Goal: Information Seeking & Learning: Learn about a topic

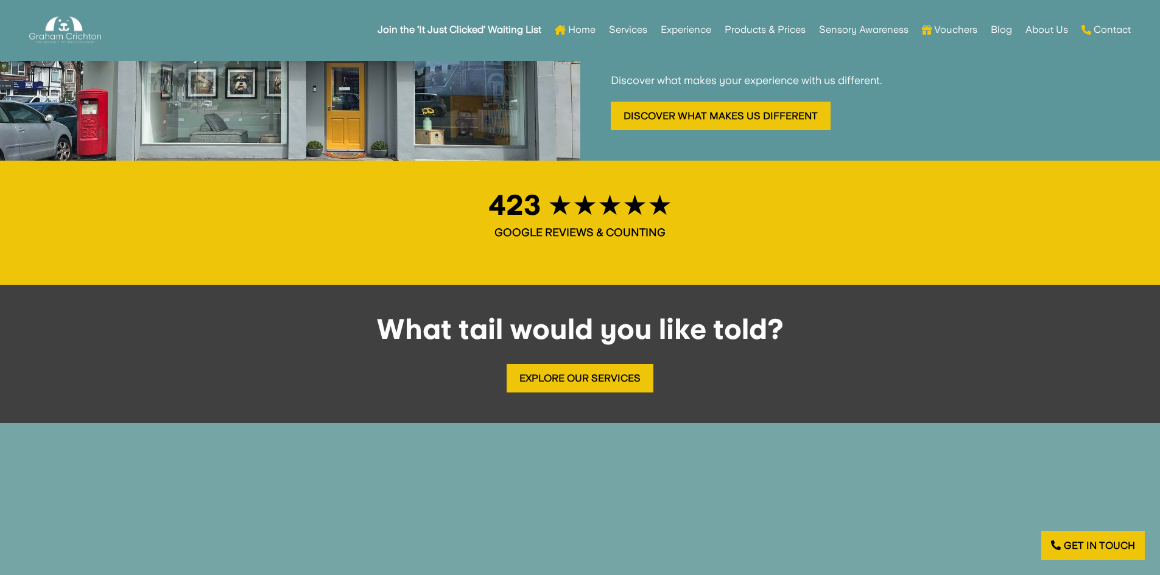
scroll to position [1157, 0]
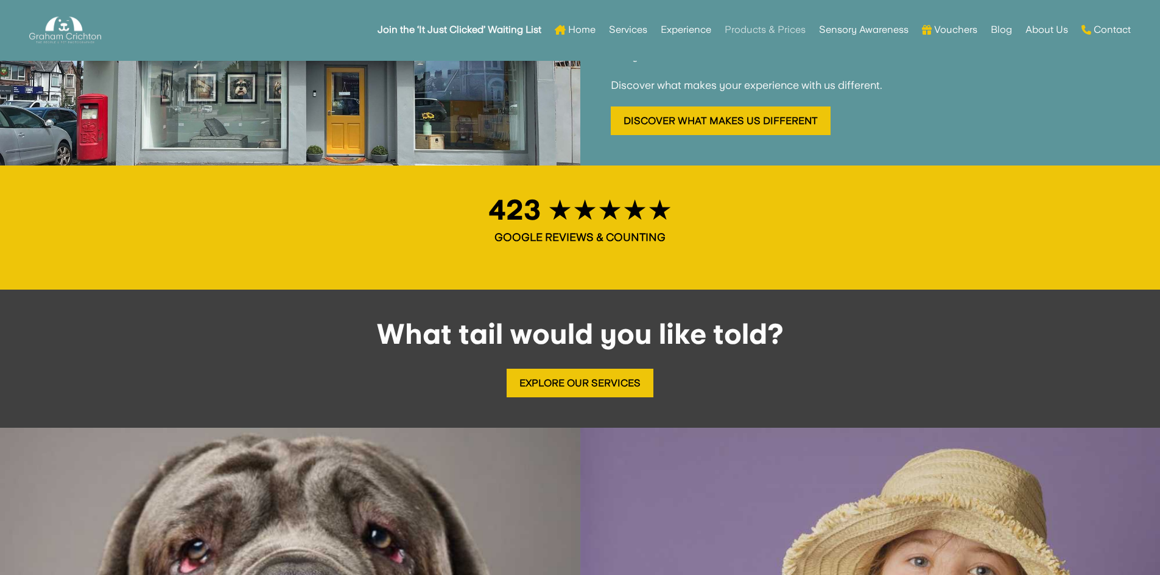
click at [757, 29] on link "Products & Prices" at bounding box center [765, 29] width 81 height 47
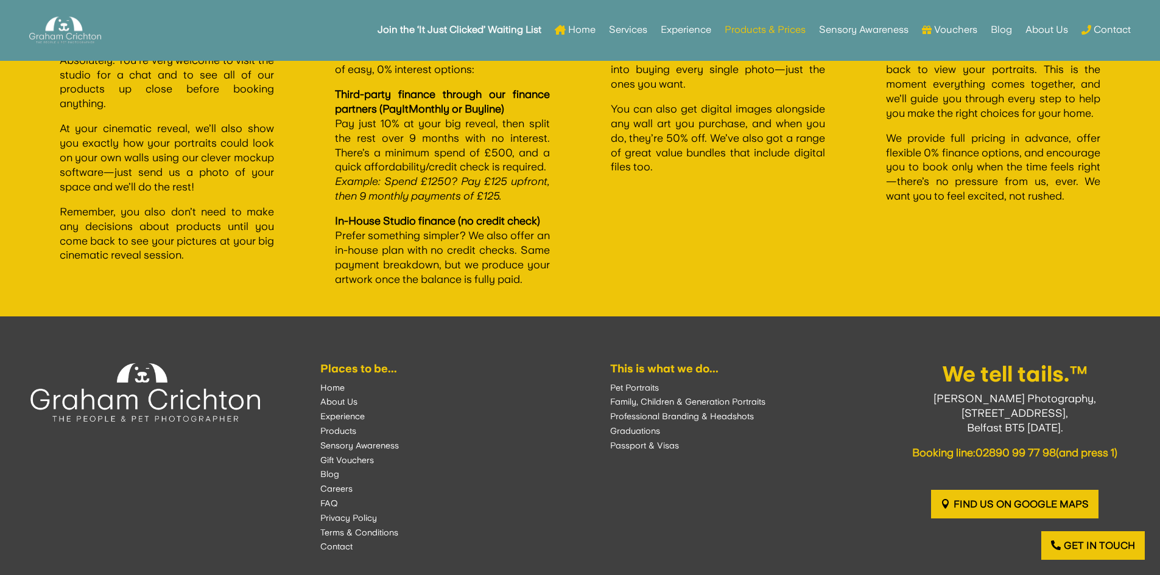
scroll to position [2314, 0]
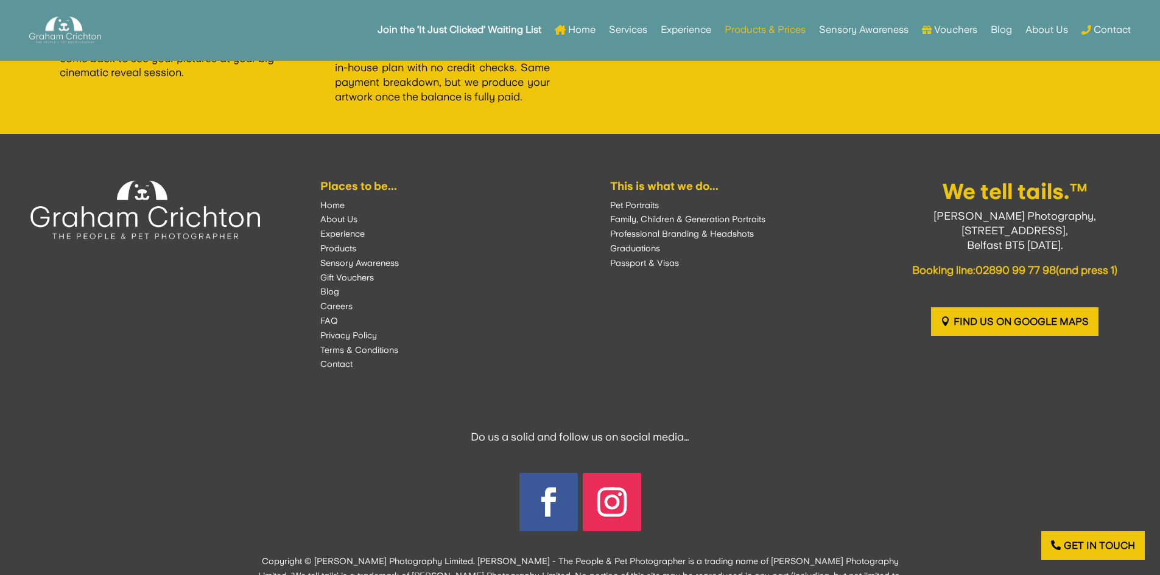
click at [616, 253] on font "Graduations" at bounding box center [635, 249] width 50 height 10
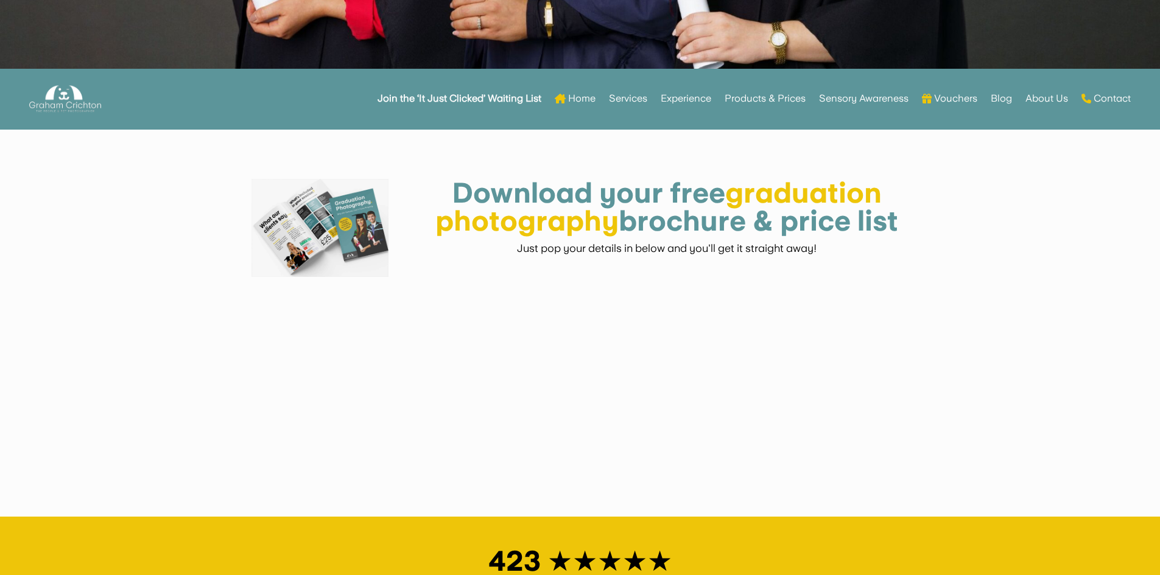
scroll to position [670, 0]
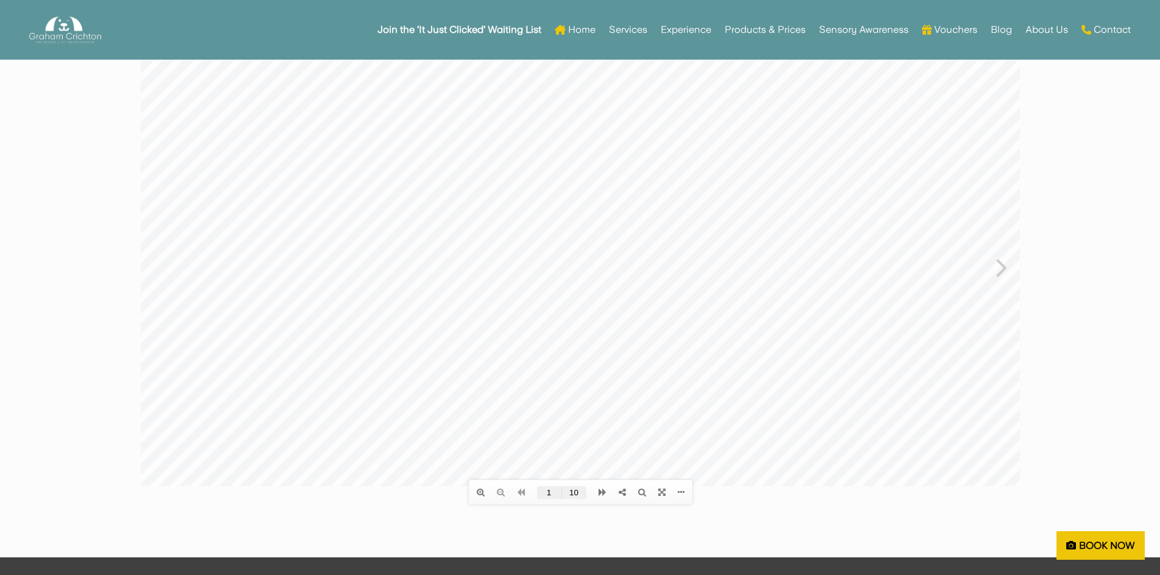
scroll to position [183, 0]
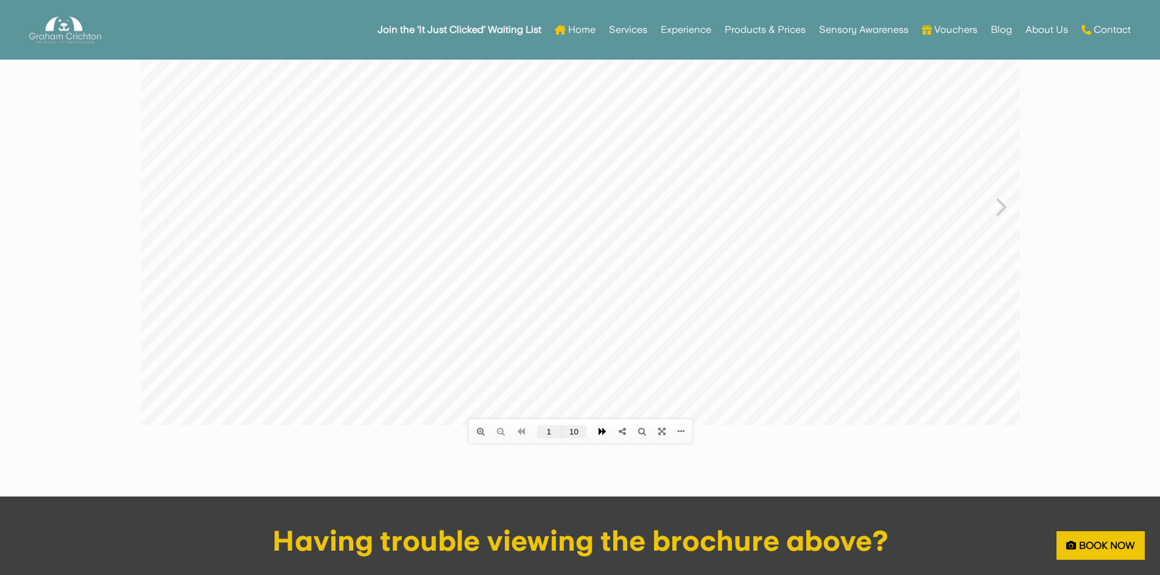
click at [600, 429] on icon at bounding box center [602, 431] width 8 height 9
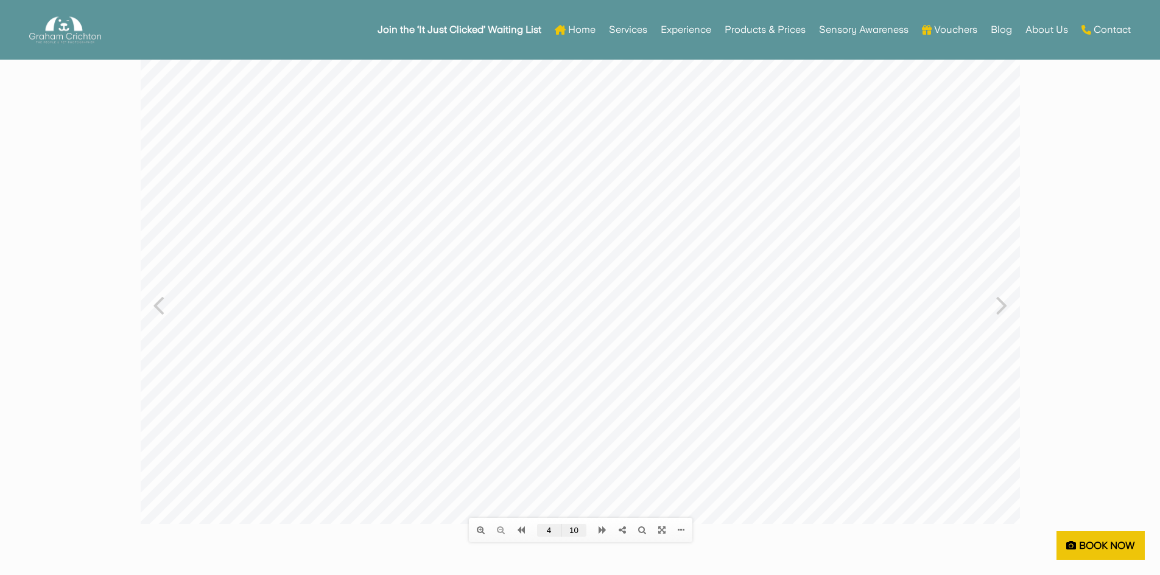
scroll to position [88, 0]
click at [599, 522] on icon at bounding box center [602, 526] width 8 height 9
click at [600, 527] on icon at bounding box center [602, 526] width 8 height 9
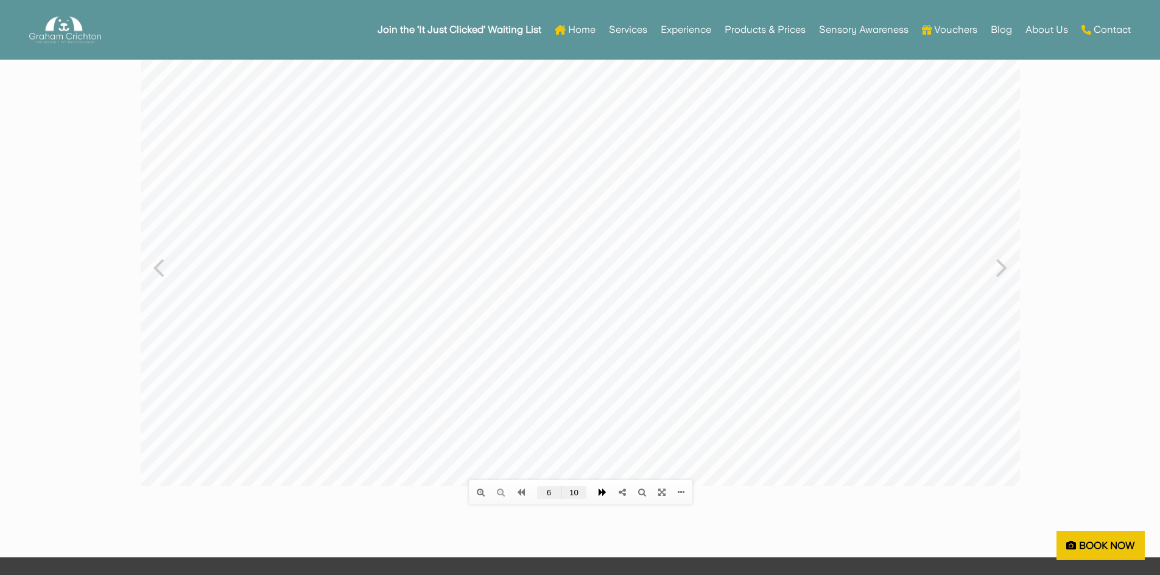
click html "Table of contents Bookmarks Thumbnails Search Share https://www.grahamcrichton.…"
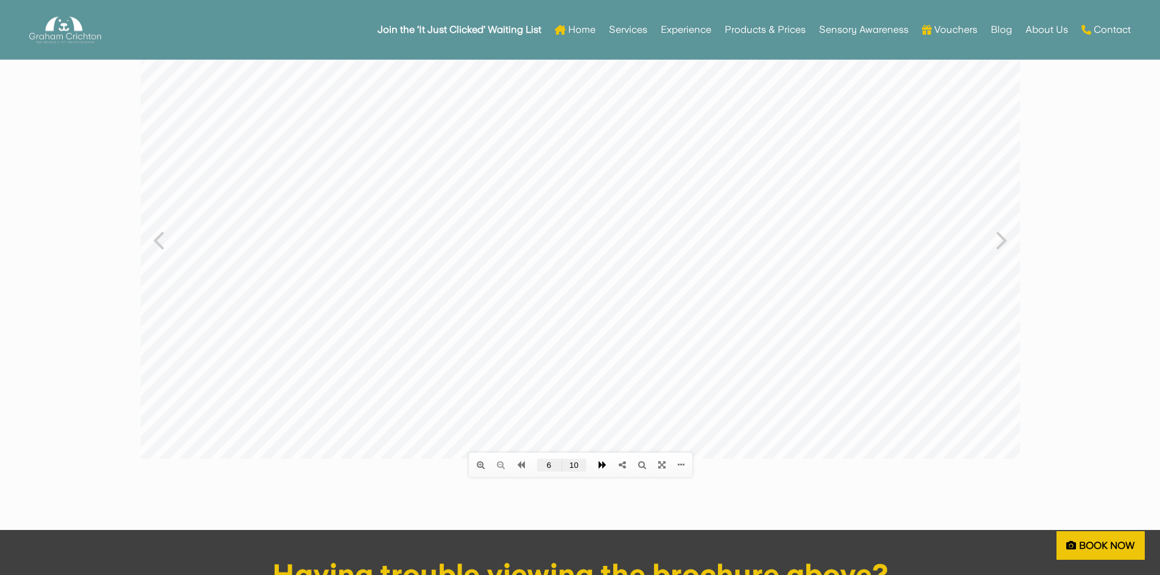
click at [600, 466] on icon at bounding box center [602, 465] width 8 height 9
click at [634, 161] on div at bounding box center [579, 227] width 879 height 465
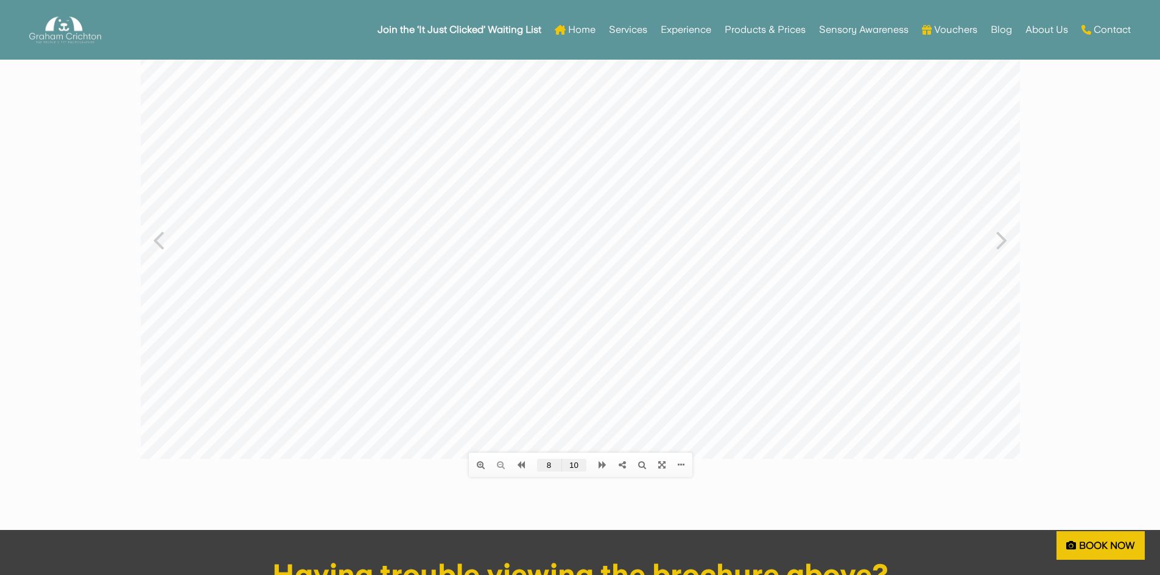
click at [998, 239] on icon at bounding box center [1002, 239] width 12 height 32
click at [158, 243] on icon at bounding box center [158, 239] width 12 height 32
click at [632, 160] on div at bounding box center [579, 227] width 879 height 465
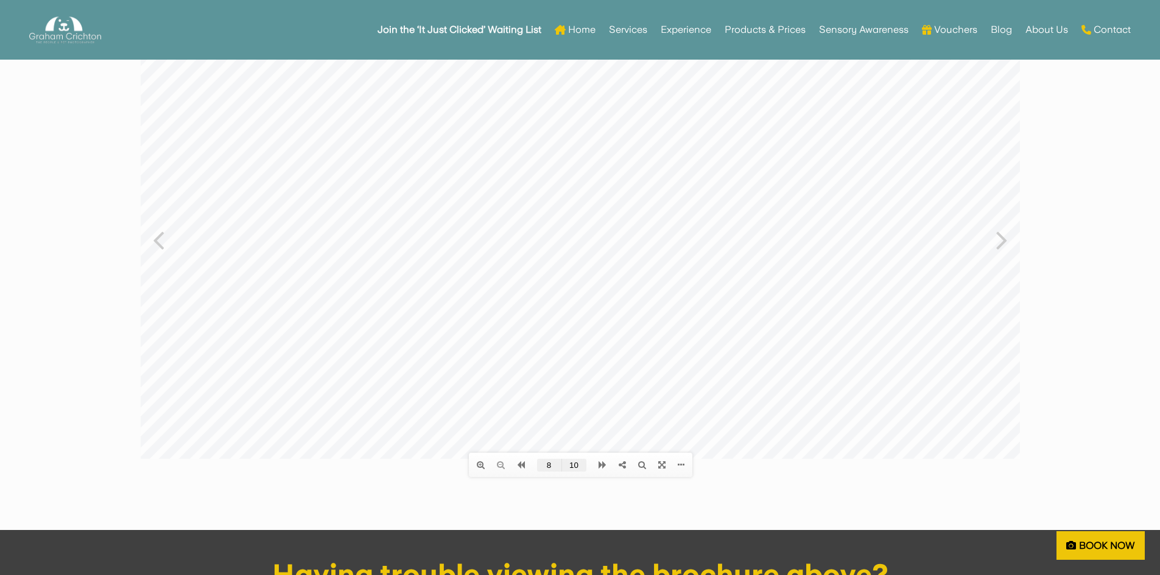
click at [632, 160] on div at bounding box center [579, 227] width 879 height 465
click at [1001, 236] on icon at bounding box center [1002, 239] width 12 height 32
click at [158, 244] on icon at bounding box center [158, 239] width 12 height 32
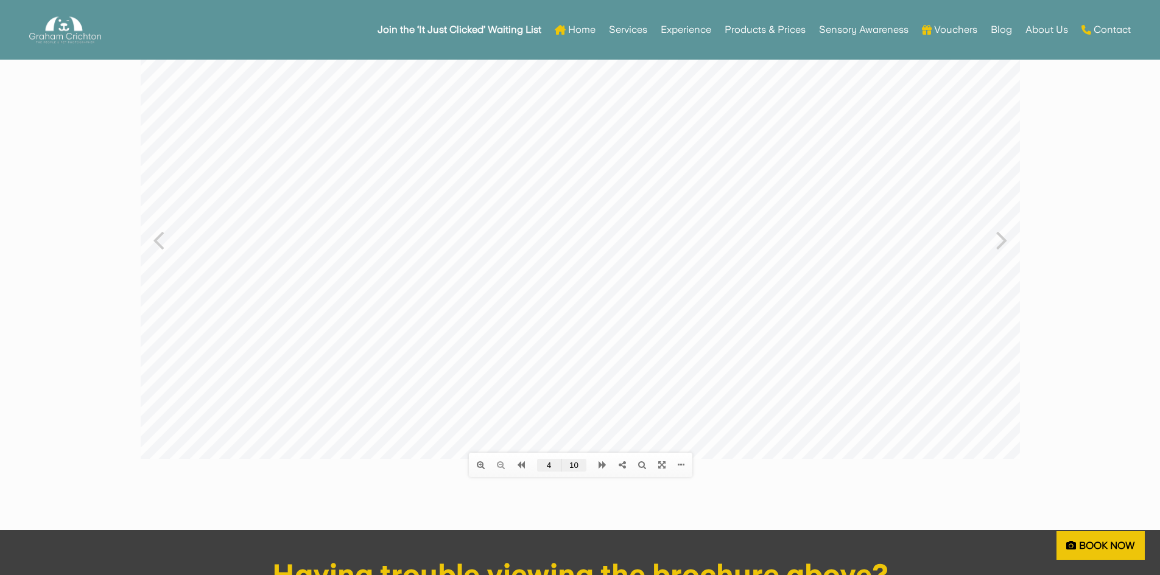
click at [158, 244] on icon at bounding box center [158, 239] width 12 height 32
click at [999, 244] on icon at bounding box center [1002, 239] width 12 height 32
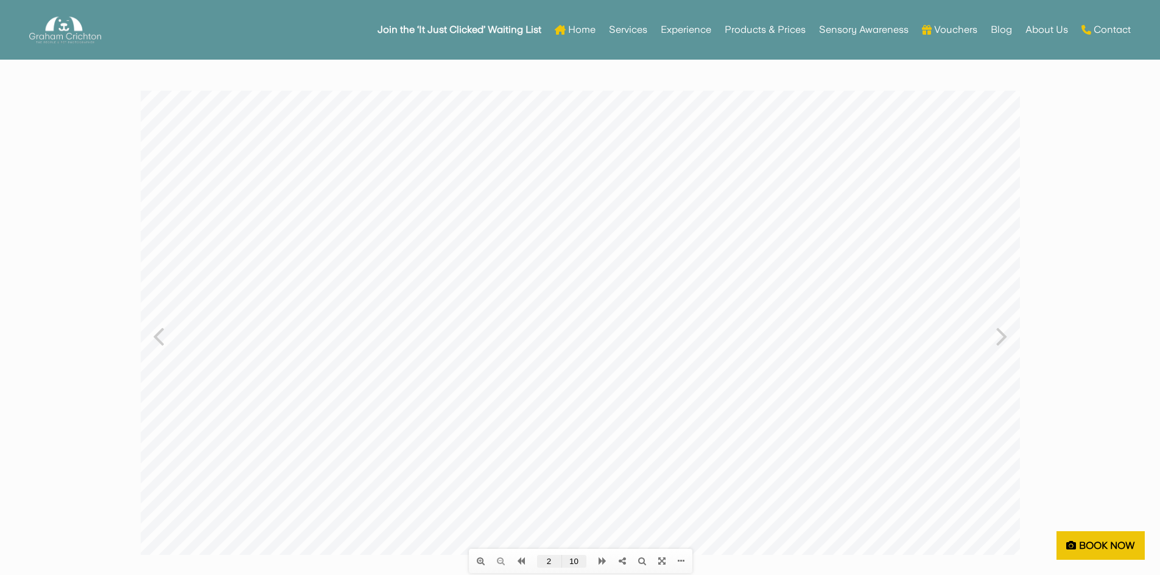
scroll to position [57, 0]
click at [999, 337] on icon at bounding box center [1002, 331] width 12 height 32
click at [159, 332] on icon at bounding box center [158, 331] width 12 height 32
click at [1002, 333] on icon at bounding box center [1002, 331] width 12 height 32
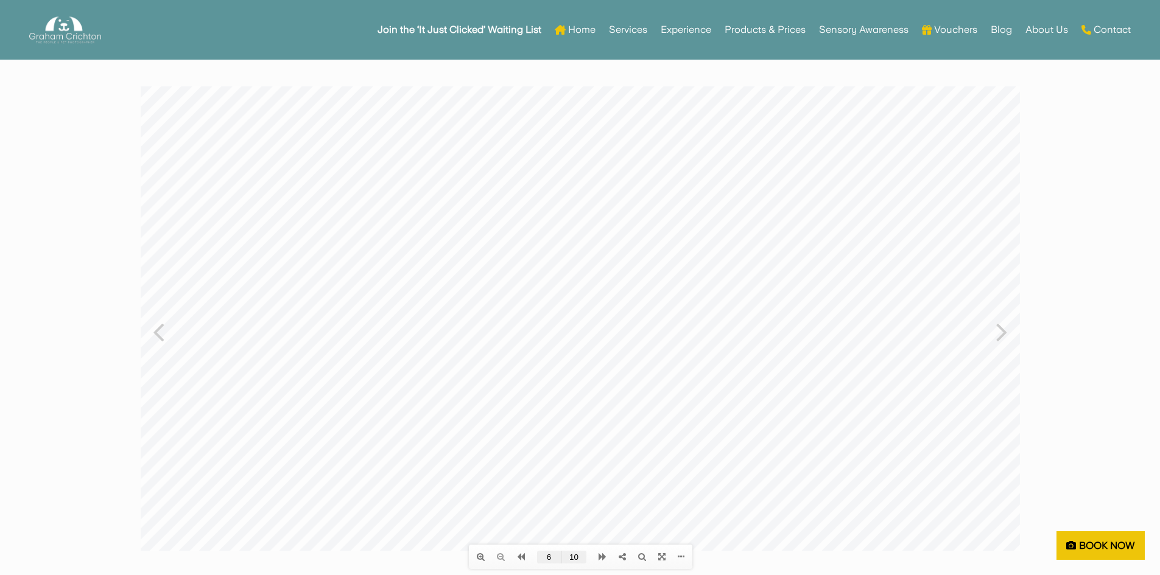
click at [1001, 333] on icon at bounding box center [1002, 331] width 12 height 32
click at [155, 331] on icon at bounding box center [158, 331] width 12 height 32
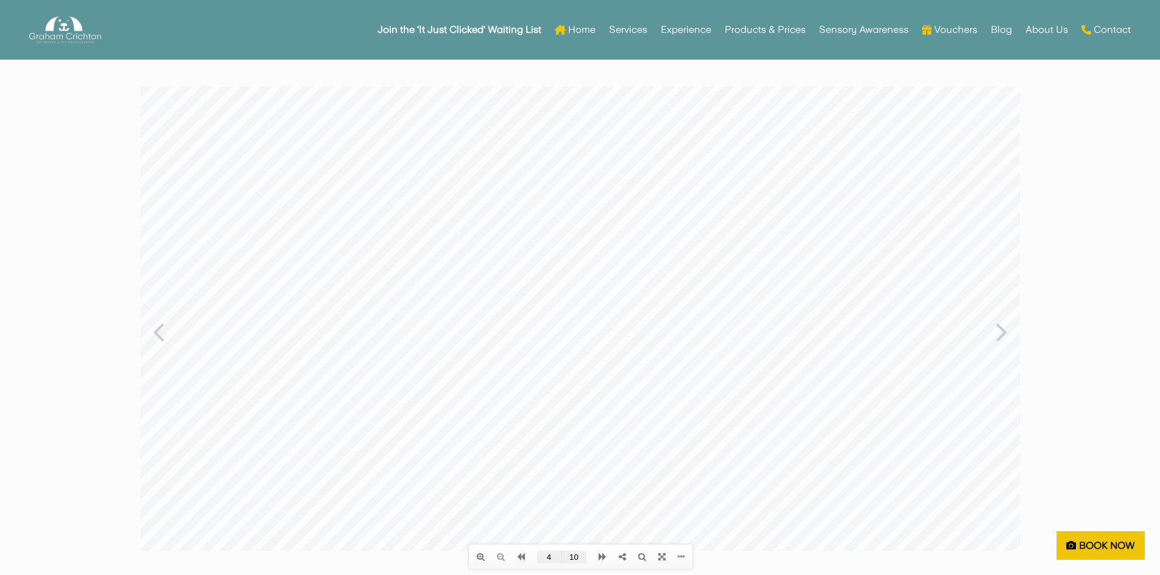
click at [155, 331] on icon at bounding box center [158, 331] width 12 height 32
click at [1000, 334] on icon at bounding box center [1002, 331] width 12 height 32
type input "4"
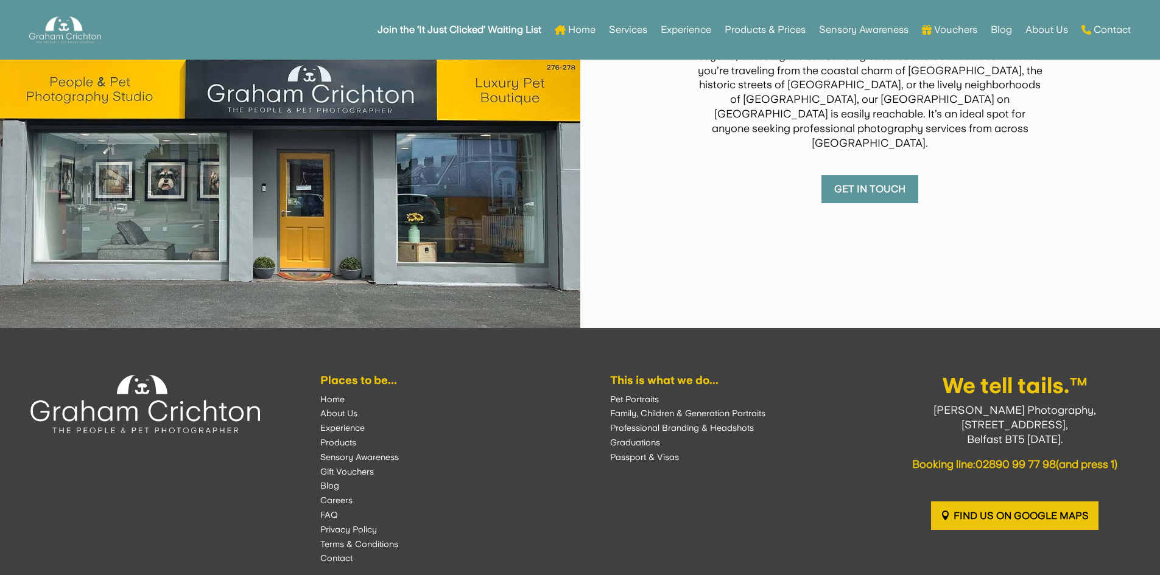
scroll to position [0, 0]
